Goal: Information Seeking & Learning: Learn about a topic

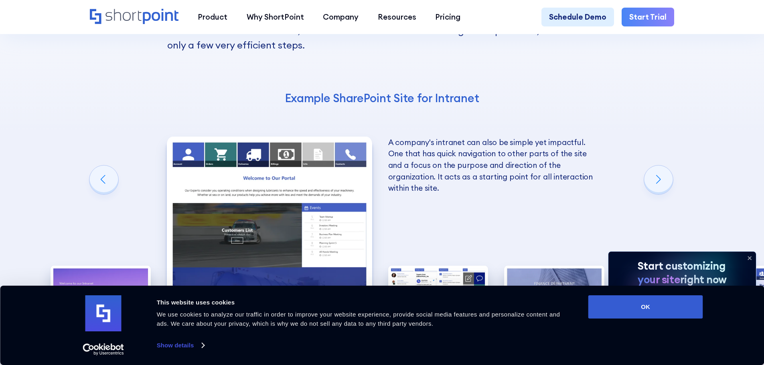
scroll to position [1444, 0]
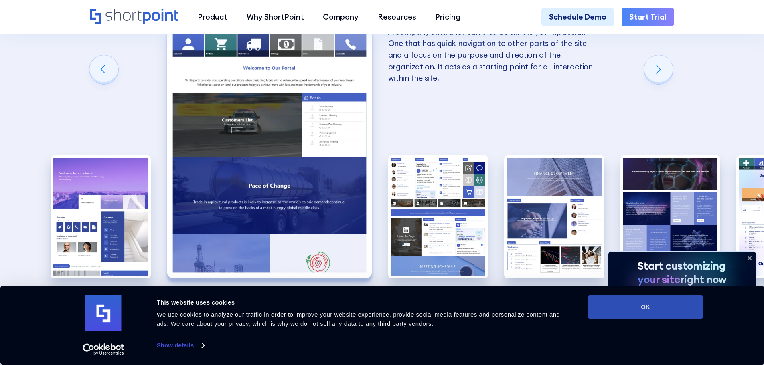
click at [644, 309] on button "OK" at bounding box center [645, 307] width 115 height 23
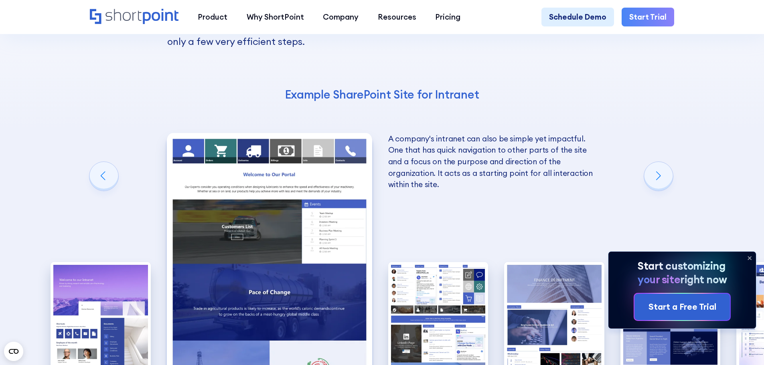
scroll to position [1364, 0]
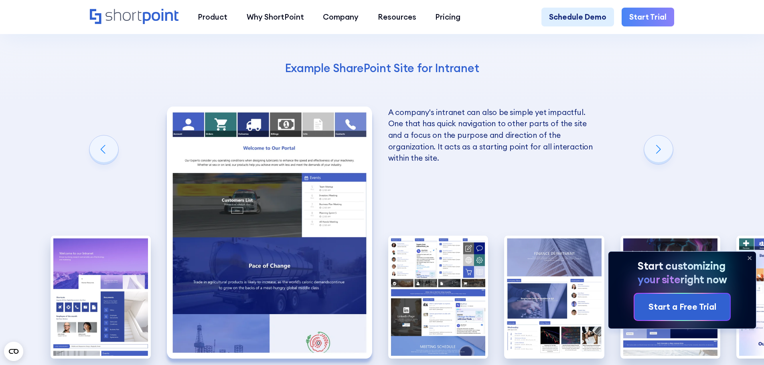
click at [750, 257] on icon at bounding box center [749, 258] width 13 height 13
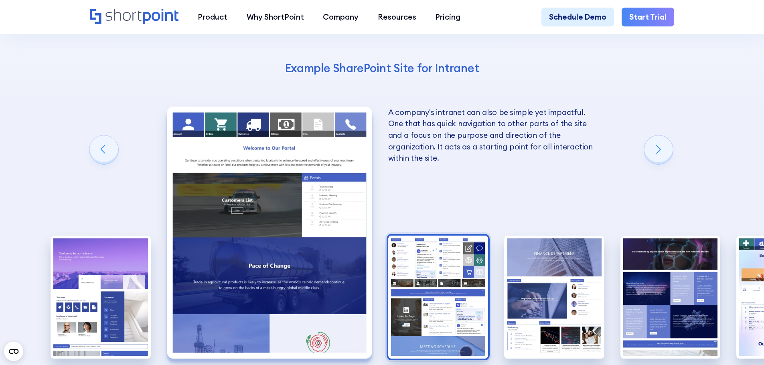
click at [438, 236] on img "3 / 10" at bounding box center [438, 297] width 100 height 123
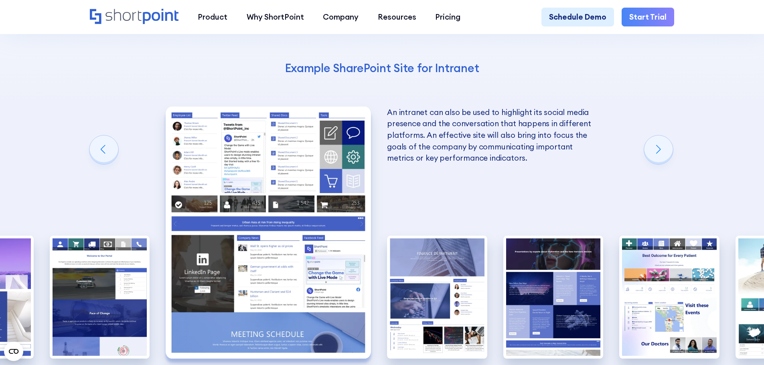
click at [277, 154] on img "3 / 10" at bounding box center [268, 233] width 205 height 252
click at [266, 126] on img "3 / 10" at bounding box center [268, 233] width 205 height 252
click at [266, 127] on img "3 / 10" at bounding box center [268, 233] width 205 height 252
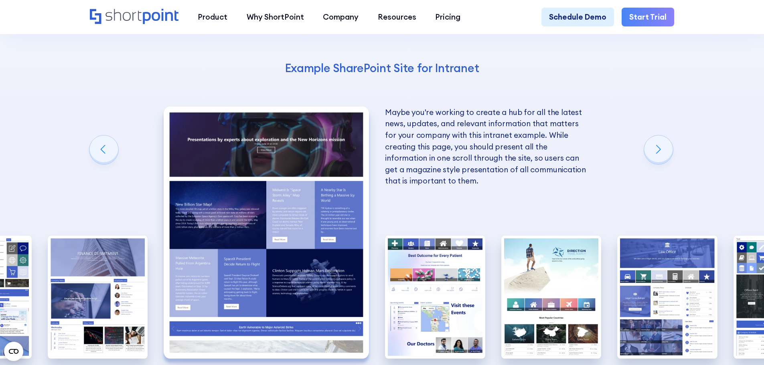
drag, startPoint x: 379, startPoint y: 335, endPoint x: 394, endPoint y: 334, distance: 15.3
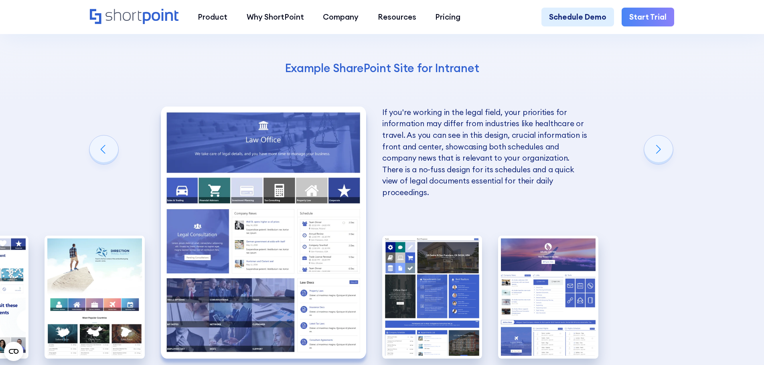
click at [487, 342] on div "10 Best Intranet Page Examples You Can Use Below you will find a series of the …" at bounding box center [382, 158] width 764 height 638
click at [547, 249] on img "10 / 10" at bounding box center [548, 297] width 100 height 123
